Goal: Navigation & Orientation: Find specific page/section

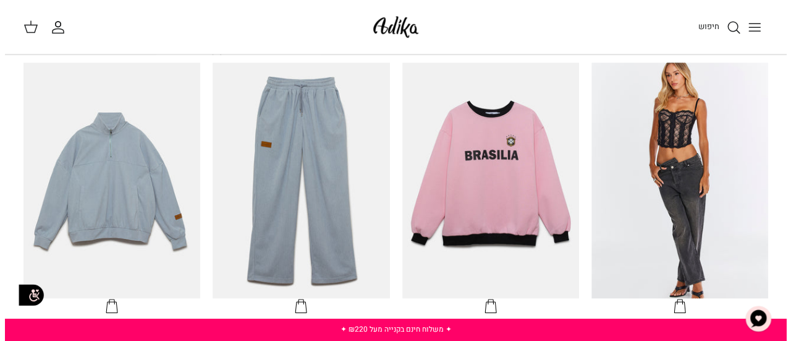
scroll to position [352, 0]
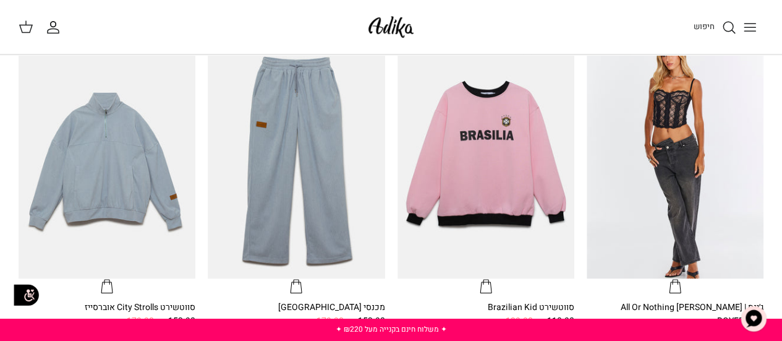
click at [749, 28] on icon "Toggle menu" at bounding box center [750, 27] width 15 height 15
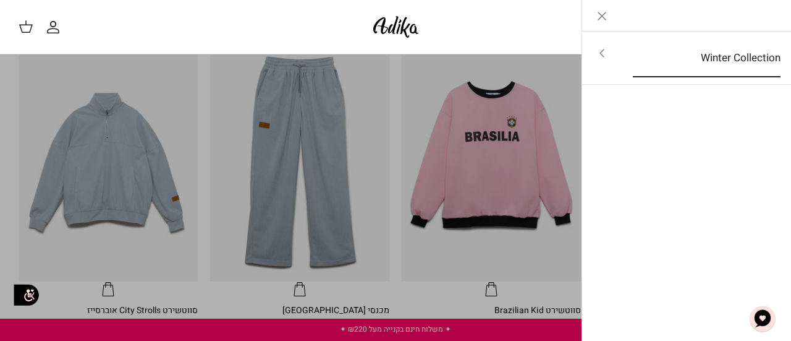
click at [654, 62] on link "Winter Collection" at bounding box center [707, 58] width 170 height 38
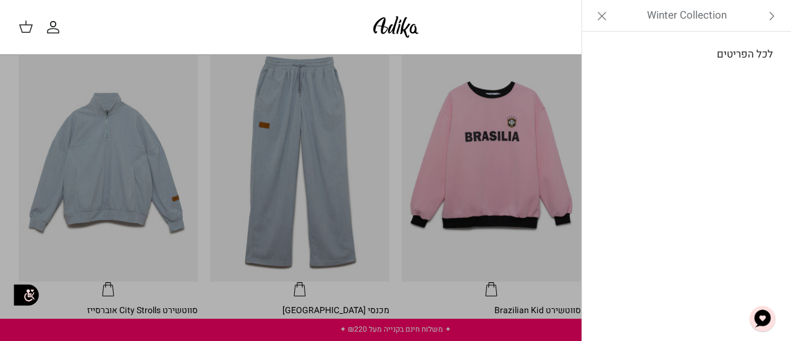
click at [733, 49] on link "לכל הפריטים" at bounding box center [687, 54] width 197 height 31
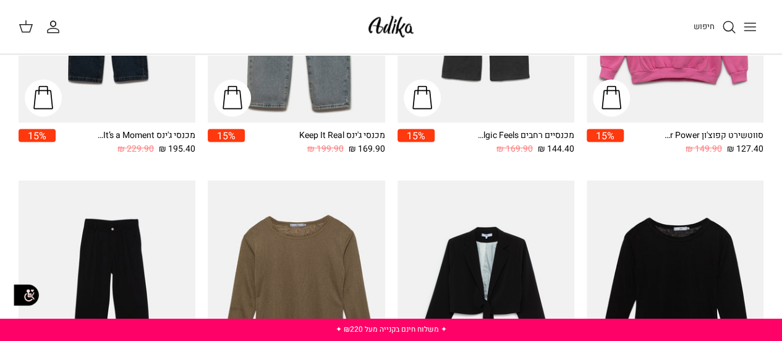
scroll to position [1340, 0]
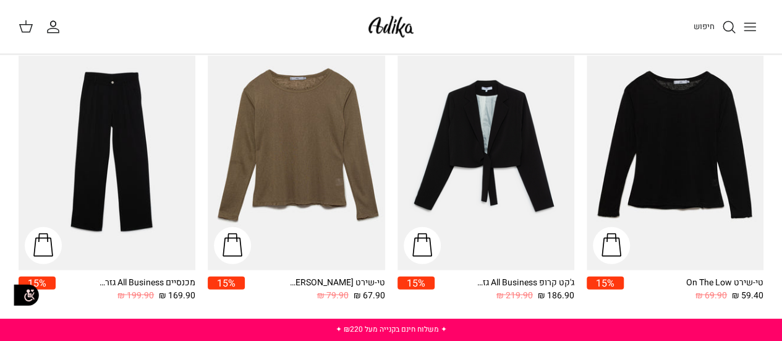
click at [756, 25] on icon "Toggle menu" at bounding box center [750, 27] width 15 height 15
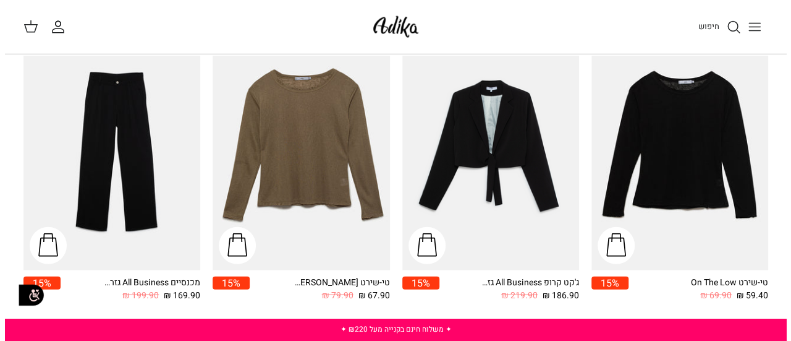
scroll to position [1352, 0]
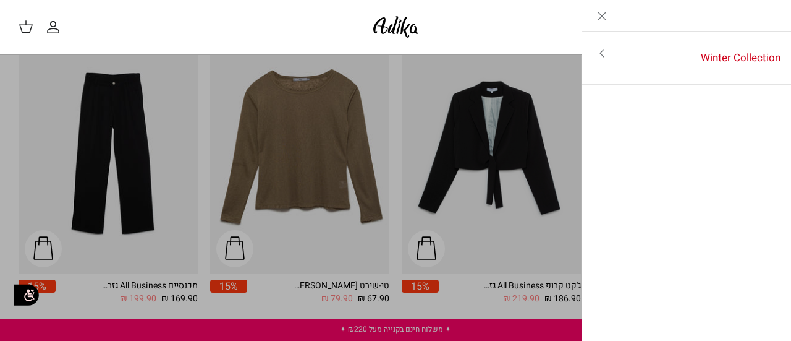
click at [701, 166] on div "Left Winter Collection Toggle menu לכל הפריטים" at bounding box center [687, 170] width 210 height 341
